Goal: Task Accomplishment & Management: Manage account settings

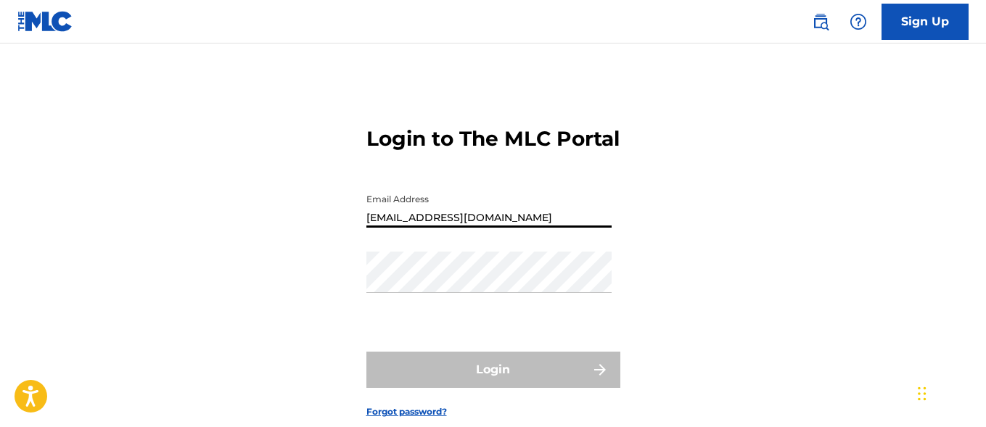
type input "[EMAIL_ADDRESS][DOMAIN_NAME]"
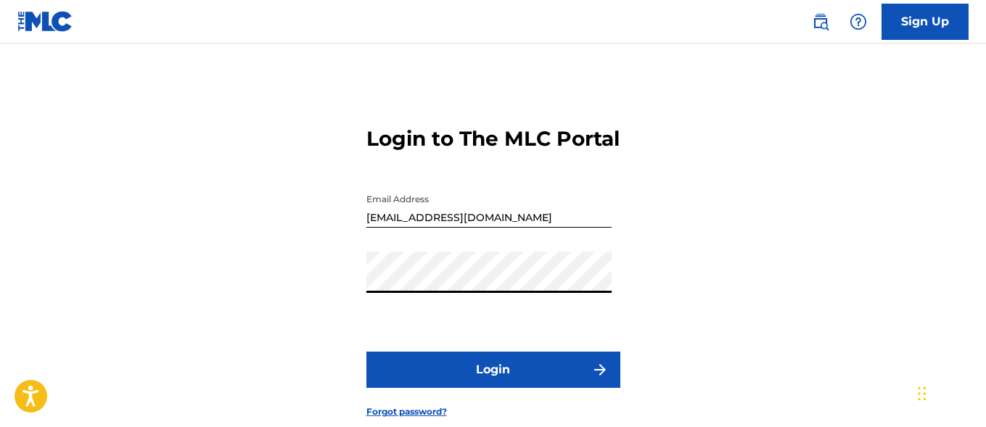
click at [493, 388] on button "Login" at bounding box center [494, 370] width 254 height 36
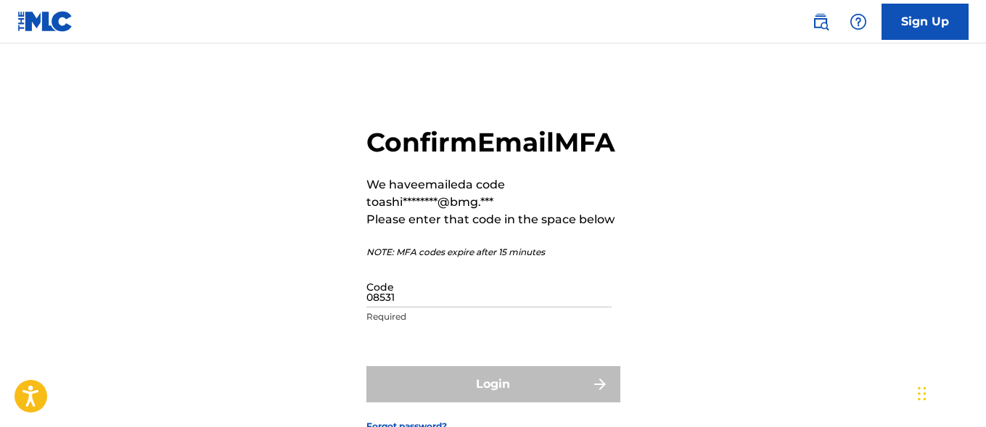
type input "085311"
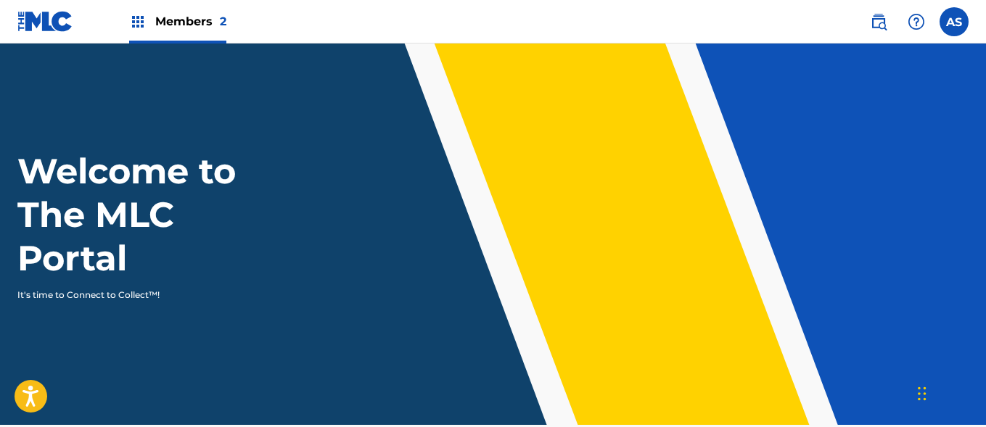
click at [138, 22] on img at bounding box center [137, 21] width 17 height 17
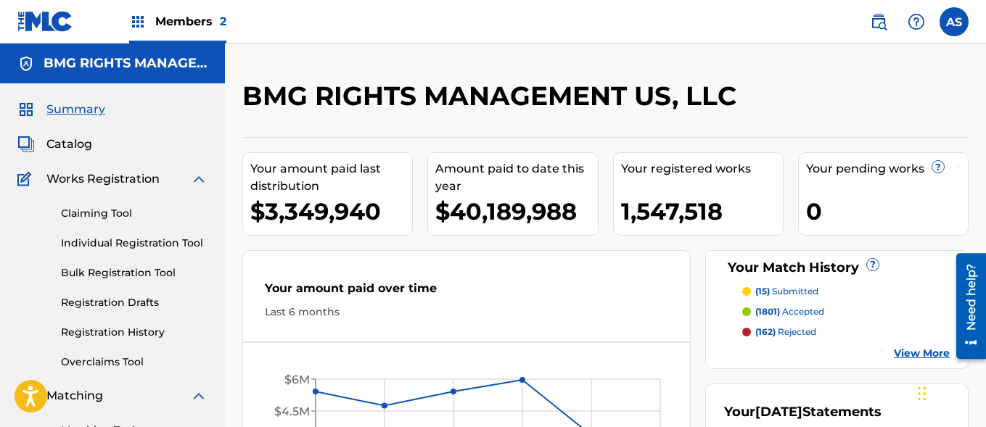
scroll to position [315, 0]
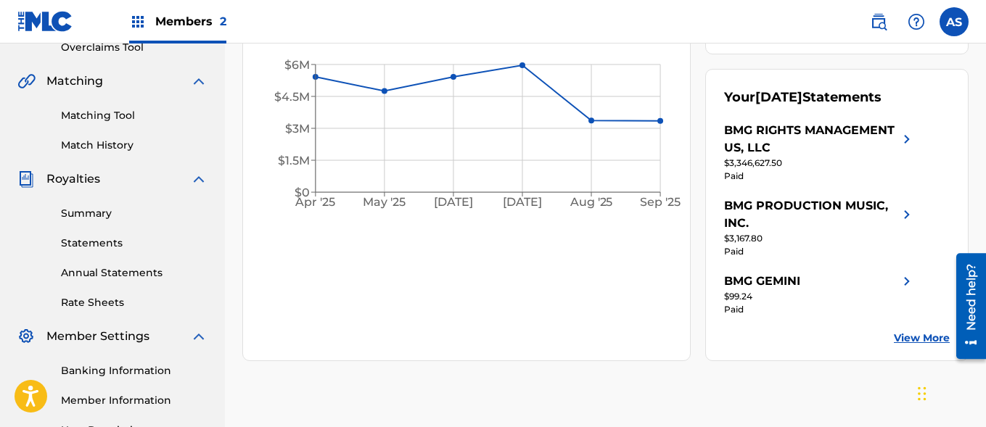
click at [134, 213] on link "Summary" at bounding box center [134, 213] width 147 height 15
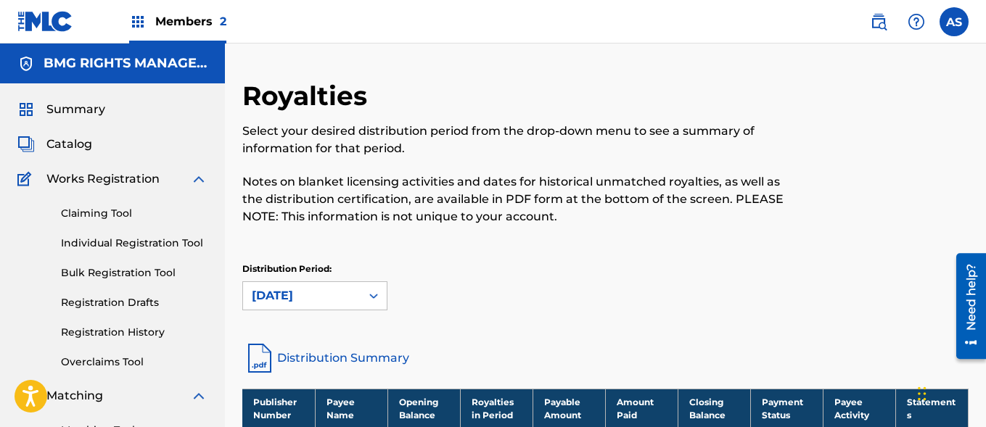
click at [416, 124] on p "Select your desired distribution period from the drop-down menu to see a summar…" at bounding box center [522, 140] width 560 height 35
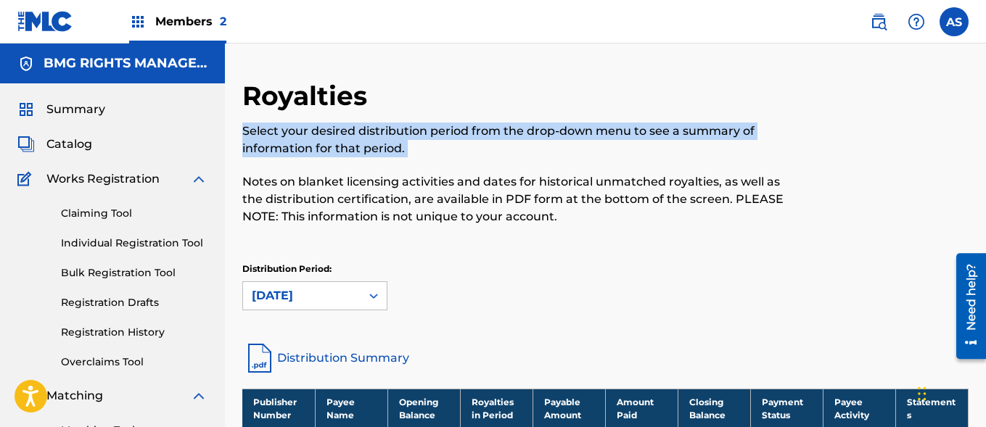
click at [416, 124] on p "Select your desired distribution period from the drop-down menu to see a summar…" at bounding box center [522, 140] width 560 height 35
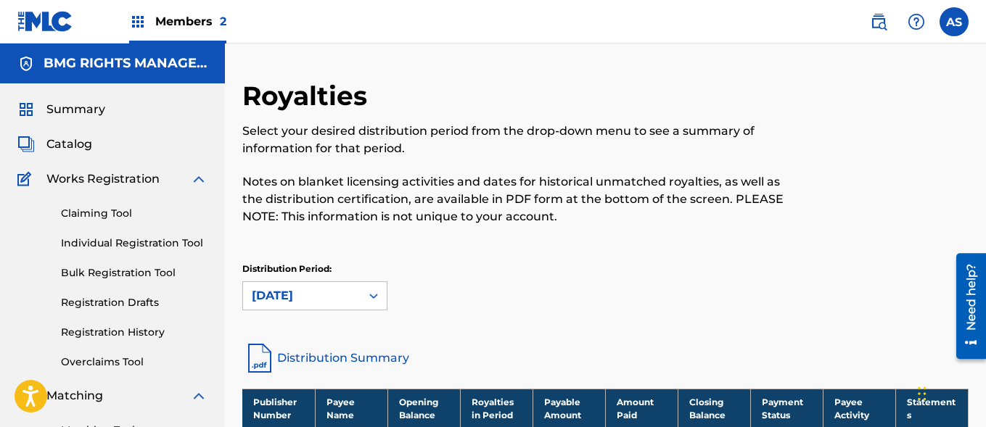
click at [668, 172] on div "Select your desired distribution period from the drop-down menu to see a summar…" at bounding box center [522, 174] width 560 height 103
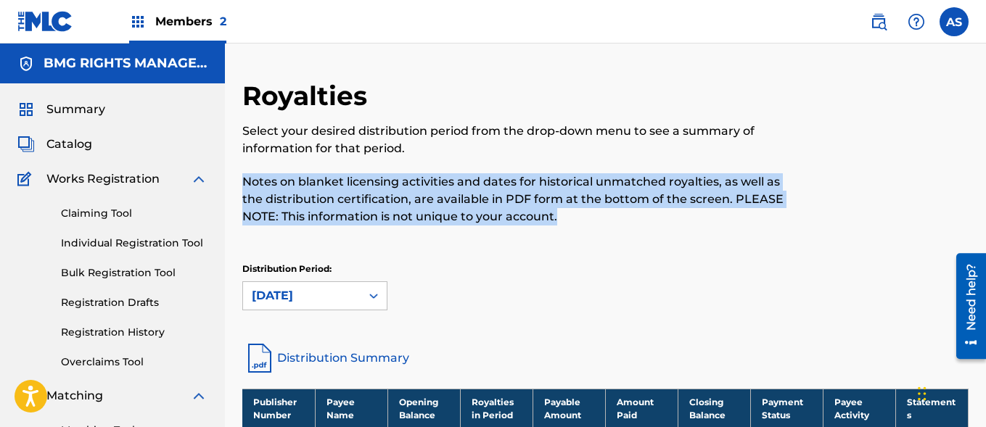
click at [668, 172] on div "Select your desired distribution period from the drop-down menu to see a summar…" at bounding box center [522, 174] width 560 height 103
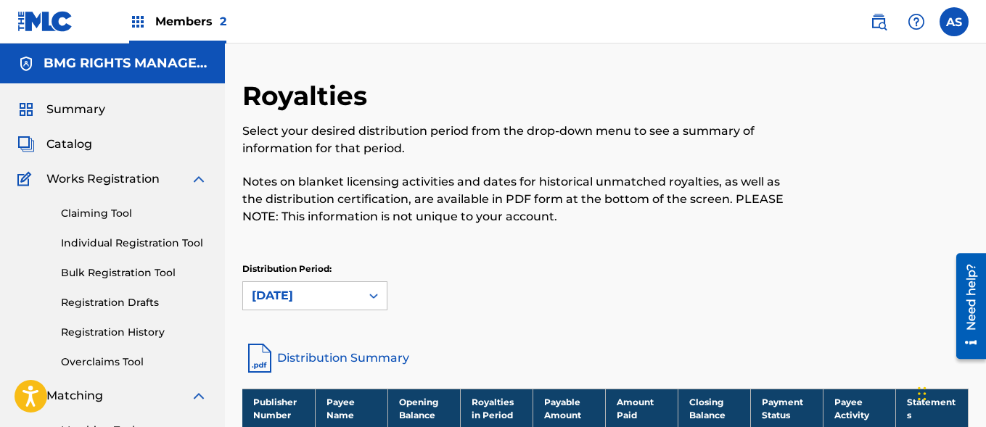
click at [173, 28] on span "Members 2" at bounding box center [190, 21] width 71 height 17
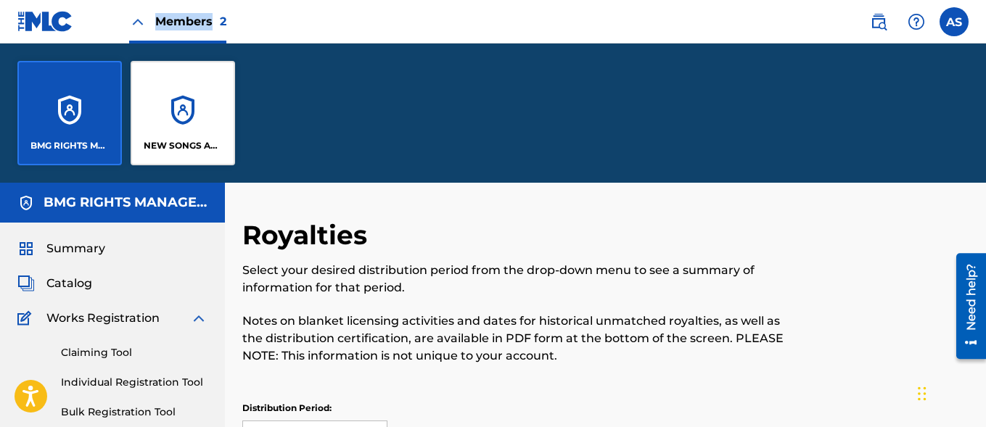
click at [173, 28] on span "Members 2" at bounding box center [190, 21] width 71 height 17
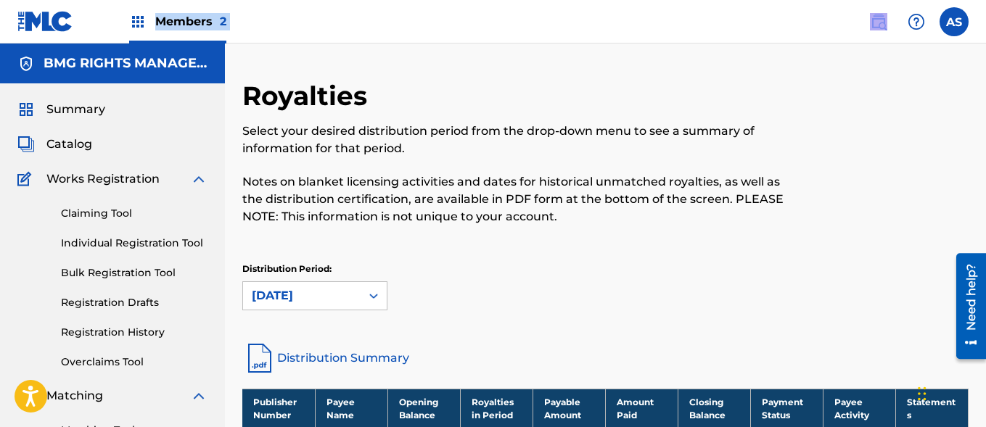
click at [173, 28] on span "Members 2" at bounding box center [190, 21] width 71 height 17
